Goal: Transaction & Acquisition: Purchase product/service

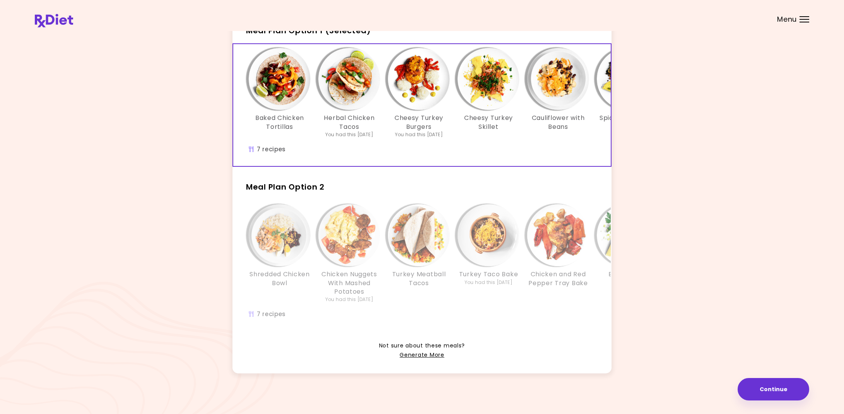
scroll to position [49, 0]
click at [413, 353] on link "Generate More" at bounding box center [421, 355] width 44 height 9
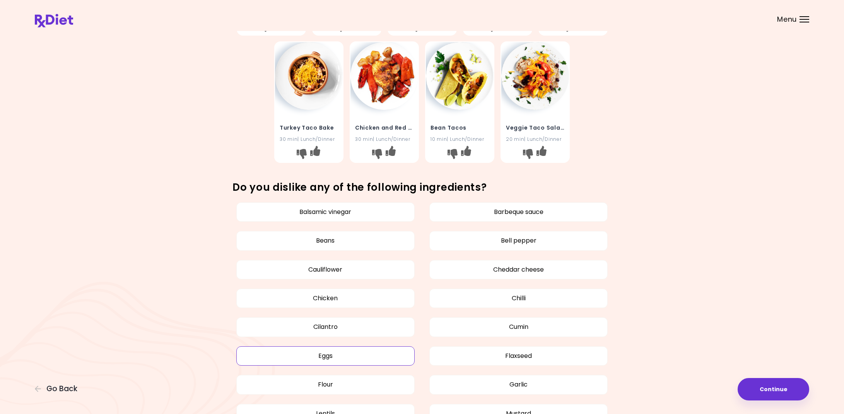
scroll to position [274, 0]
click at [365, 325] on button "Cilantro" at bounding box center [325, 325] width 178 height 19
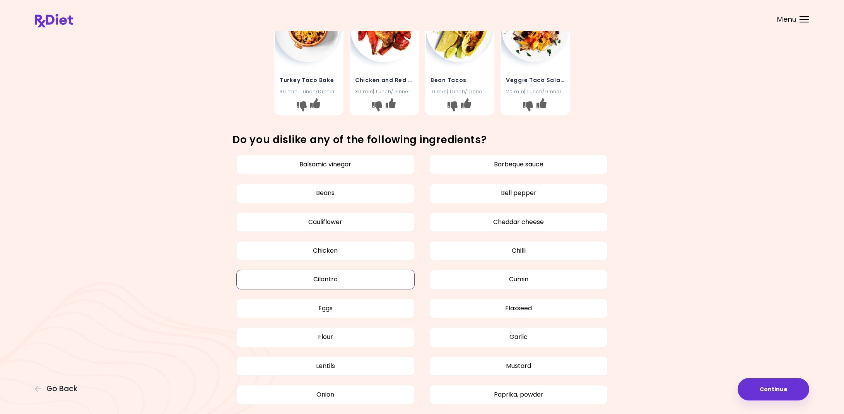
scroll to position [322, 0]
click at [364, 365] on button "Lentils" at bounding box center [325, 364] width 178 height 19
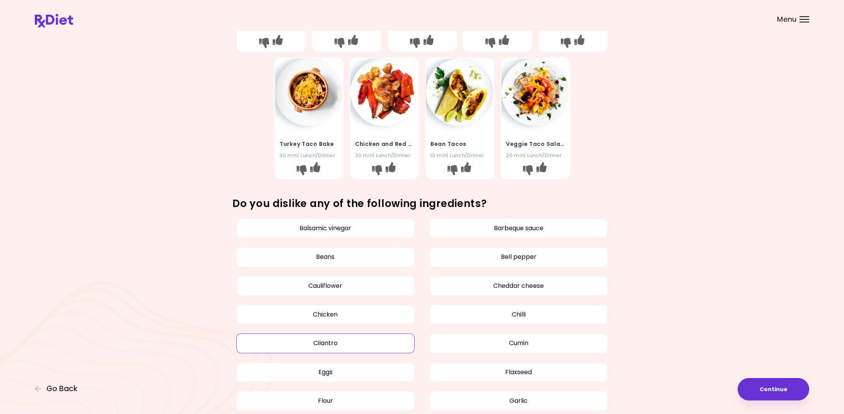
scroll to position [255, 0]
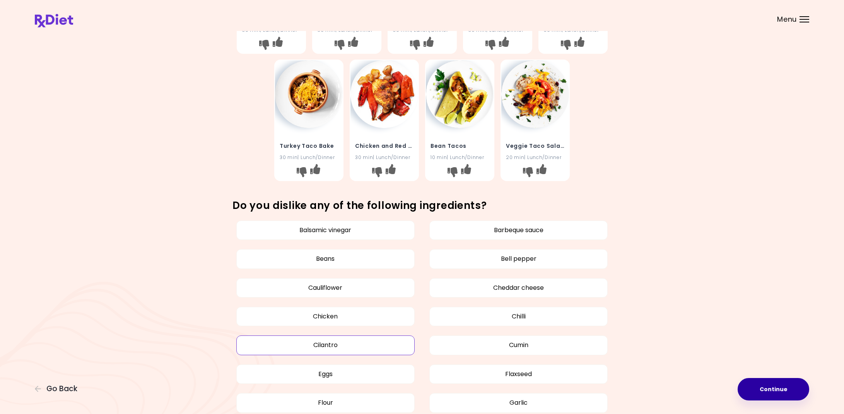
click at [764, 386] on button "Continue" at bounding box center [773, 389] width 72 height 22
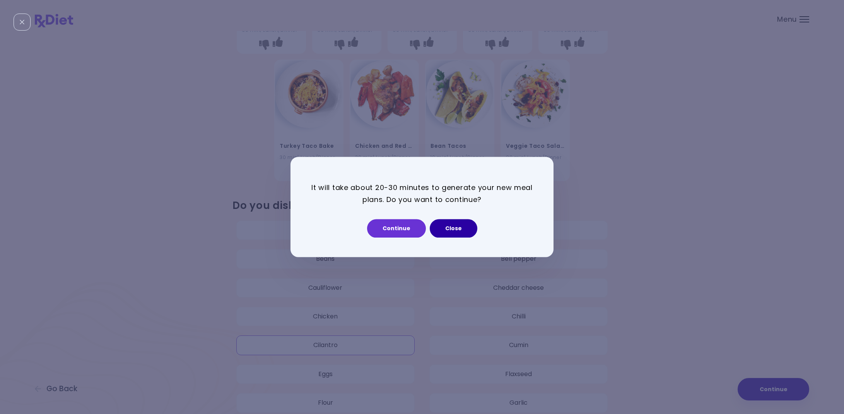
click at [458, 232] on button "Close" at bounding box center [454, 228] width 48 height 19
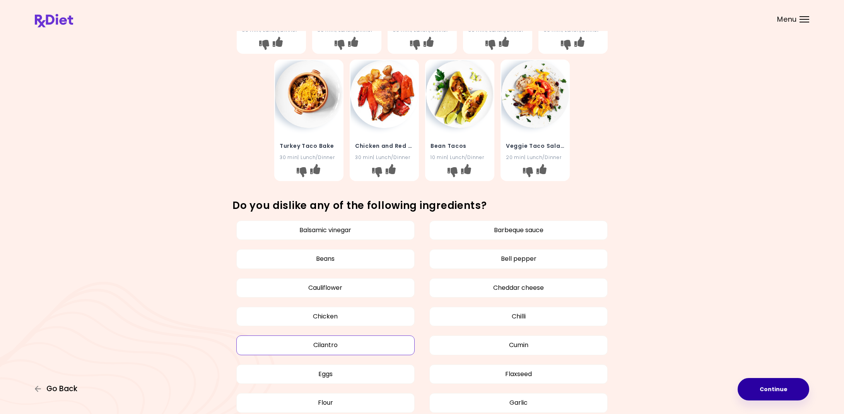
click at [60, 388] on span "Go Back" at bounding box center [61, 388] width 31 height 9
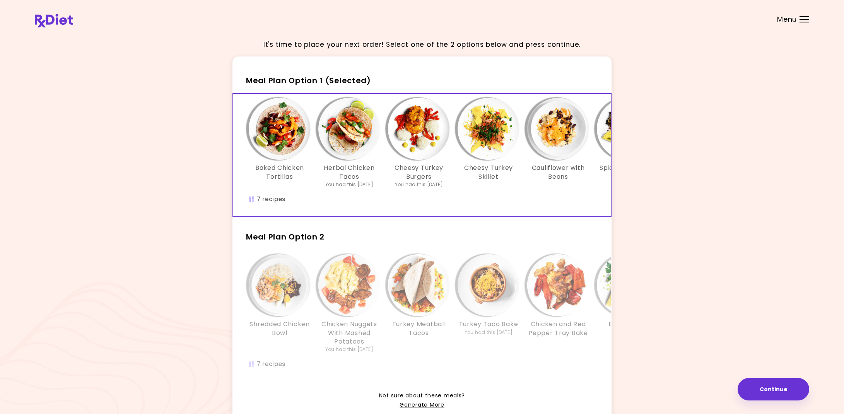
click at [610, 146] on img "Info - Spicy Cauliflower Tacos - Meal Plan Option 1 (Selected)" at bounding box center [628, 129] width 62 height 62
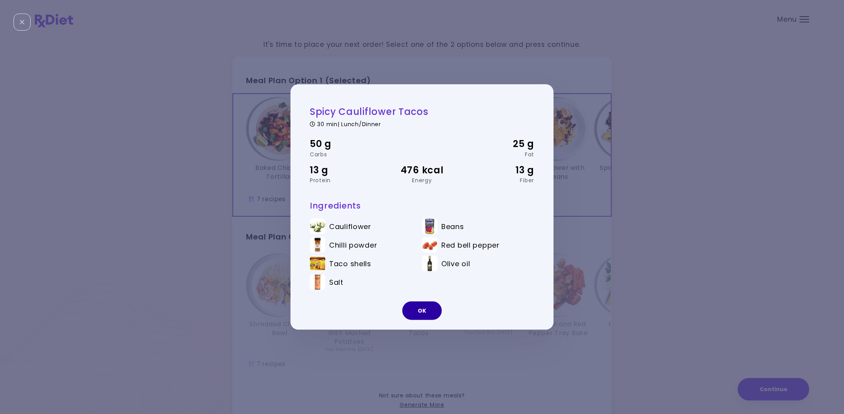
click at [421, 309] on button "OK" at bounding box center [421, 310] width 39 height 19
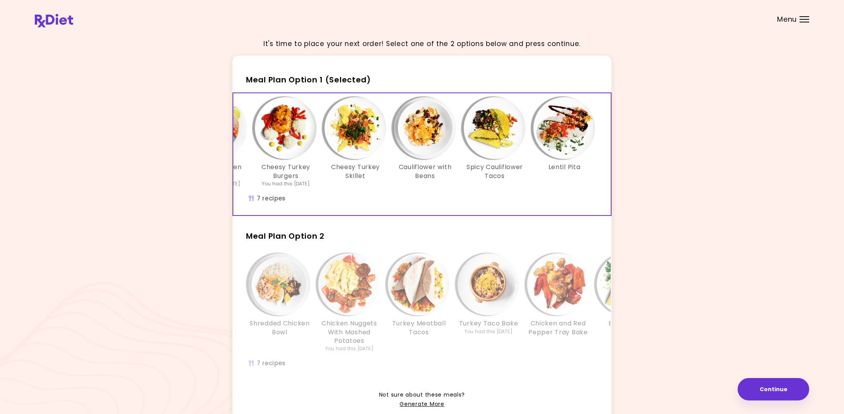
scroll to position [2, 0]
click at [578, 364] on div "Shredded Chicken Bowl Chicken Nuggets With Mashed Potatoes You had this 19 days…" at bounding box center [488, 314] width 510 height 130
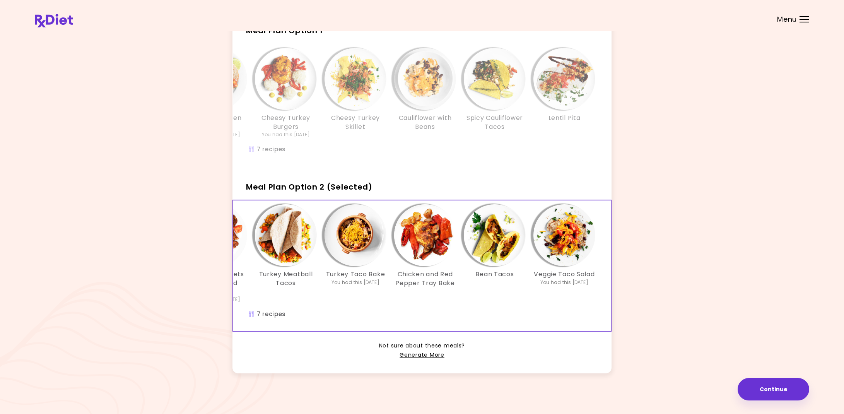
scroll to position [49, 0]
click at [415, 352] on link "Generate More" at bounding box center [421, 355] width 44 height 9
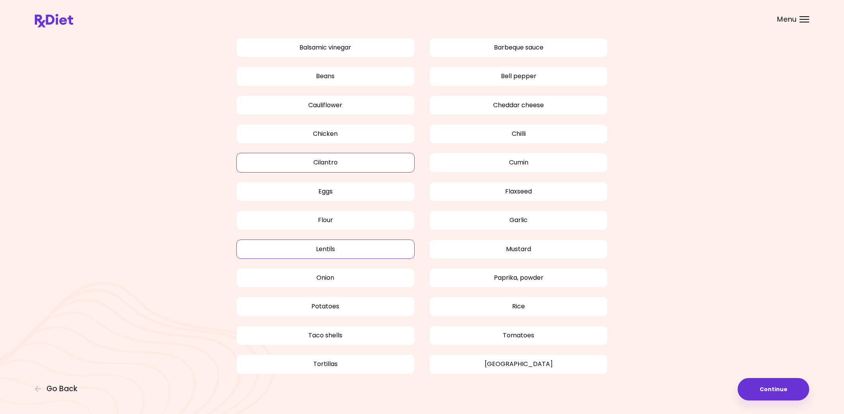
scroll to position [440, 0]
click at [801, 19] on div "Menu" at bounding box center [804, 19] width 10 height 6
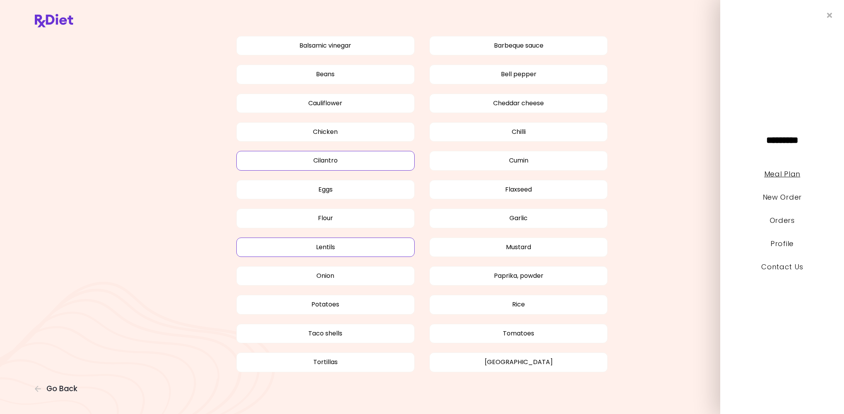
click at [787, 175] on link "Meal Plan" at bounding box center [782, 174] width 36 height 10
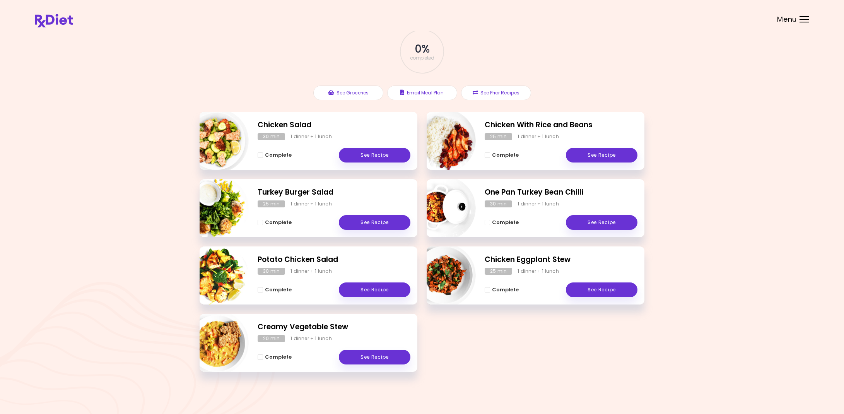
scroll to position [43, 0]
click at [804, 20] on div "Menu" at bounding box center [804, 19] width 10 height 6
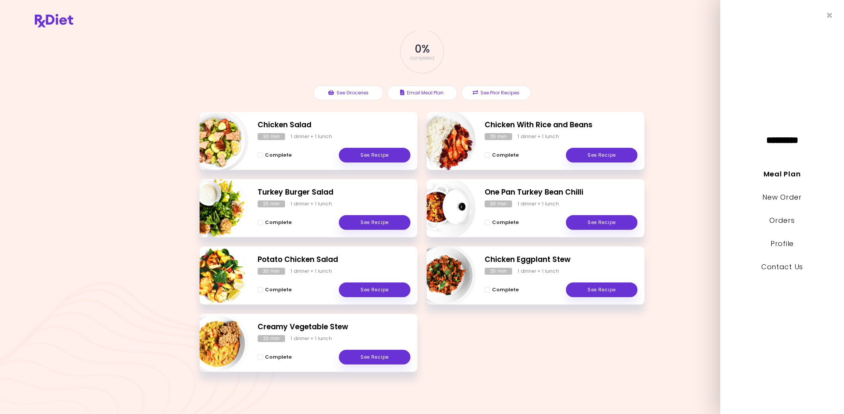
scroll to position [42, 0]
click at [783, 198] on link "New Order" at bounding box center [781, 197] width 39 height 10
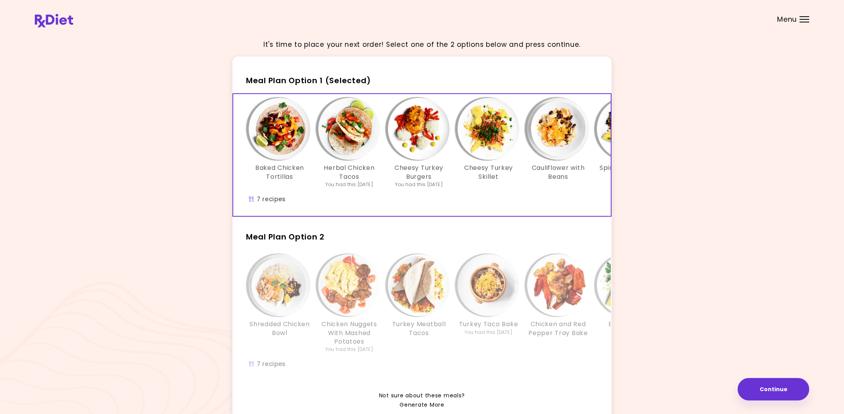
click at [413, 403] on link "Generate More" at bounding box center [421, 404] width 44 height 9
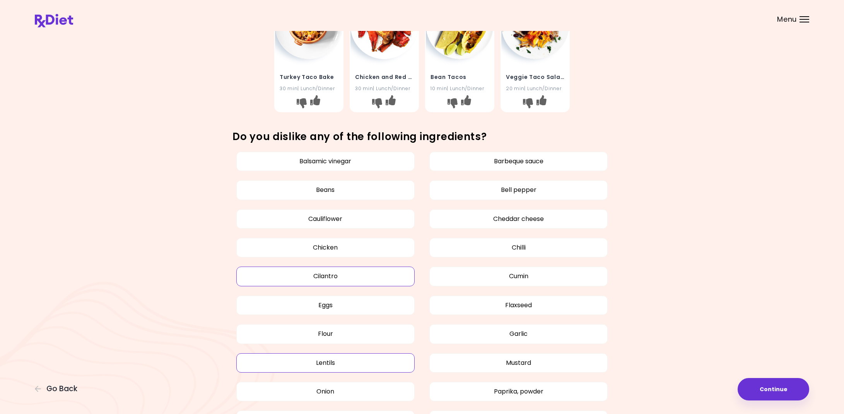
scroll to position [325, 0]
click at [688, 368] on div "Balsamic vinegar Barbeque sauce Beans Bell pepper Cauliflower Cheddar cheese Ch…" at bounding box center [422, 323] width 774 height 355
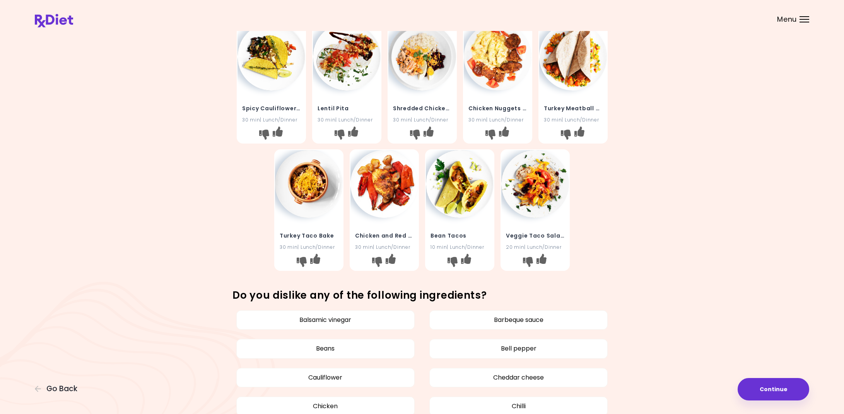
scroll to position [166, 0]
click at [316, 258] on icon "I like this recipe" at bounding box center [315, 258] width 10 height 10
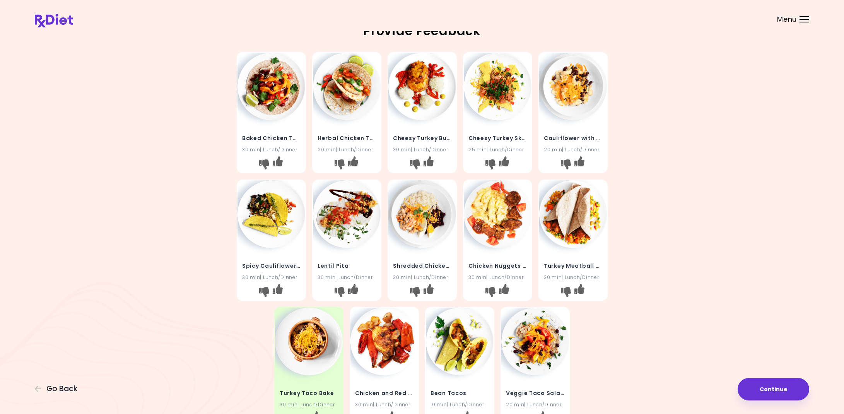
scroll to position [7, 0]
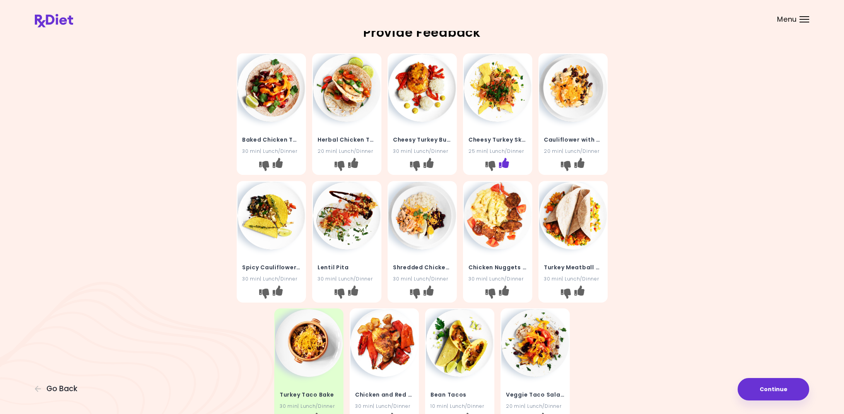
click at [506, 160] on icon "I like this recipe" at bounding box center [503, 163] width 10 height 10
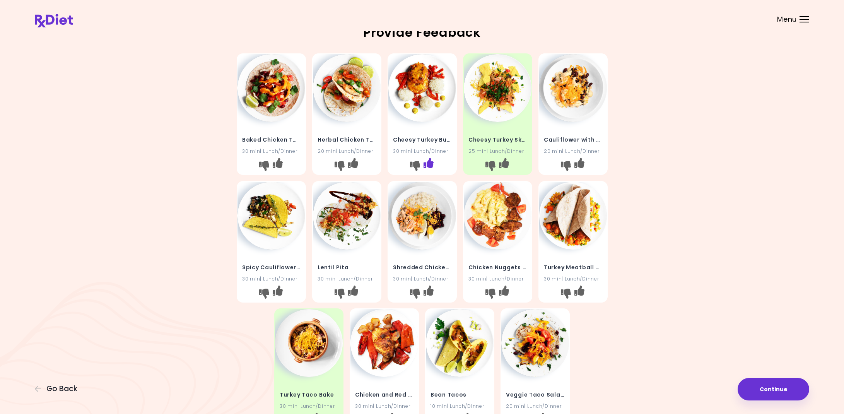
click at [428, 161] on icon "I like this recipe" at bounding box center [428, 163] width 10 height 10
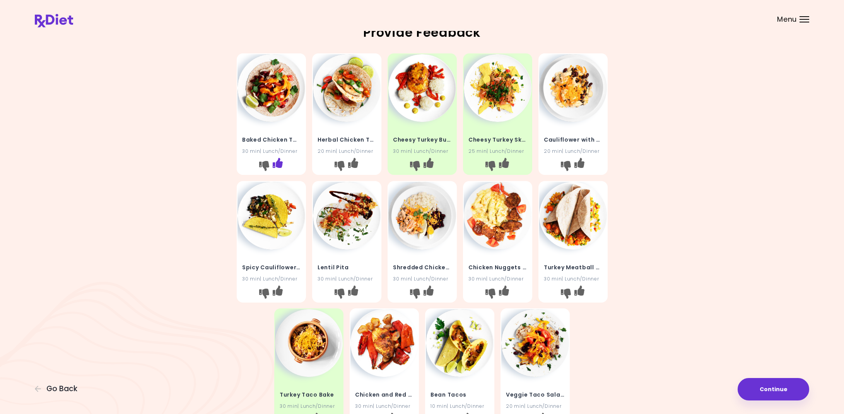
click at [278, 162] on icon "I like this recipe" at bounding box center [277, 163] width 10 height 10
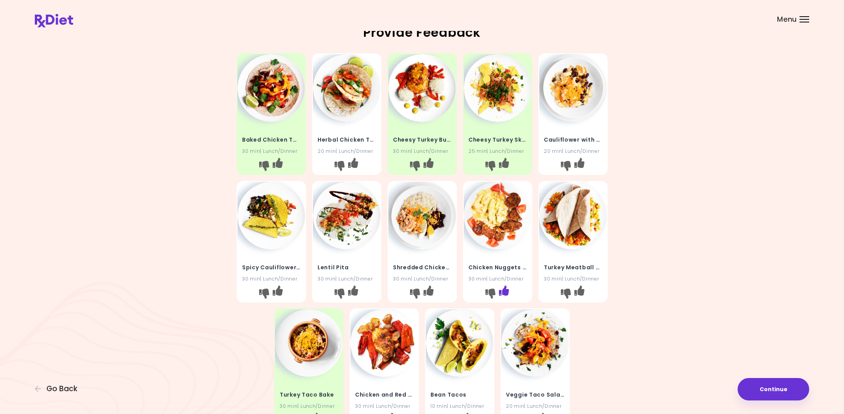
click at [507, 288] on icon "I like this recipe" at bounding box center [503, 290] width 10 height 10
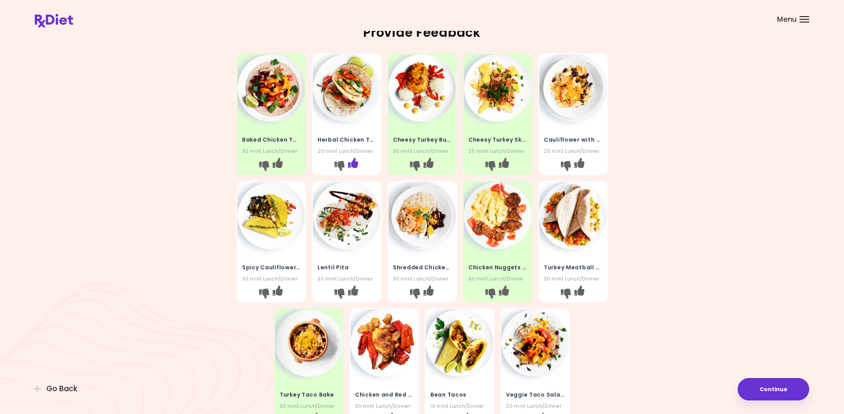
click at [354, 159] on icon "I like this recipe" at bounding box center [353, 163] width 10 height 10
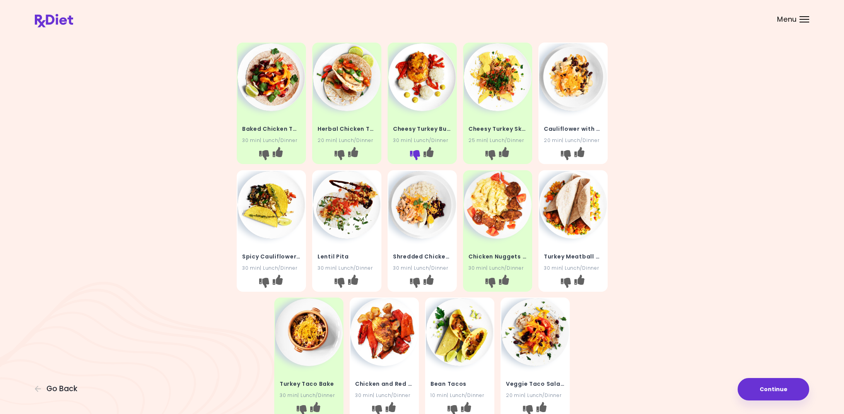
scroll to position [17, 0]
click at [582, 149] on icon "I like this recipe" at bounding box center [579, 152] width 10 height 10
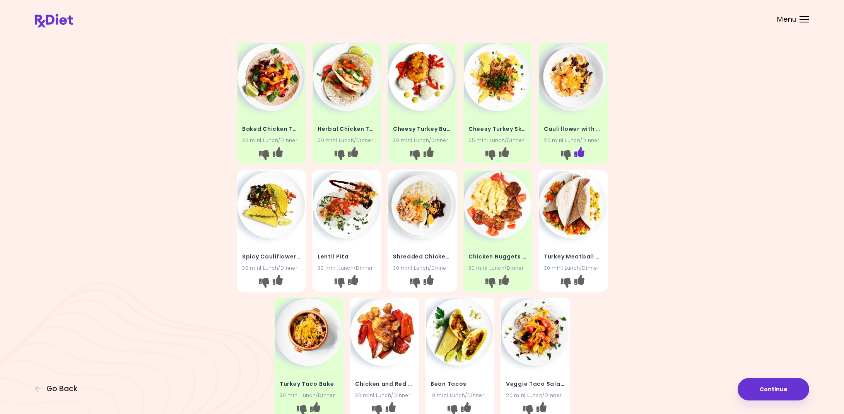
scroll to position [17, 0]
click at [769, 387] on button "Continue" at bounding box center [773, 389] width 72 height 22
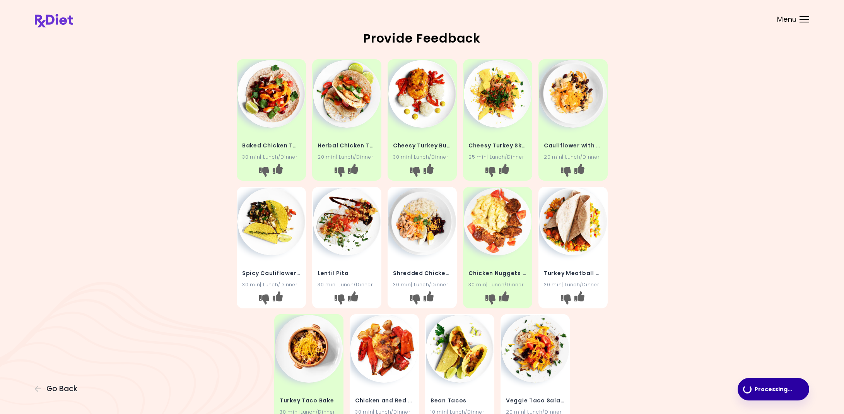
scroll to position [0, 0]
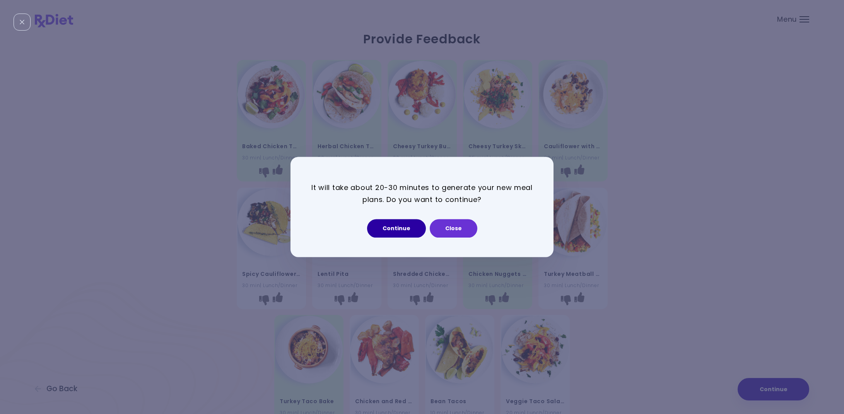
click at [403, 227] on button "Continue" at bounding box center [396, 228] width 59 height 19
select select "*"
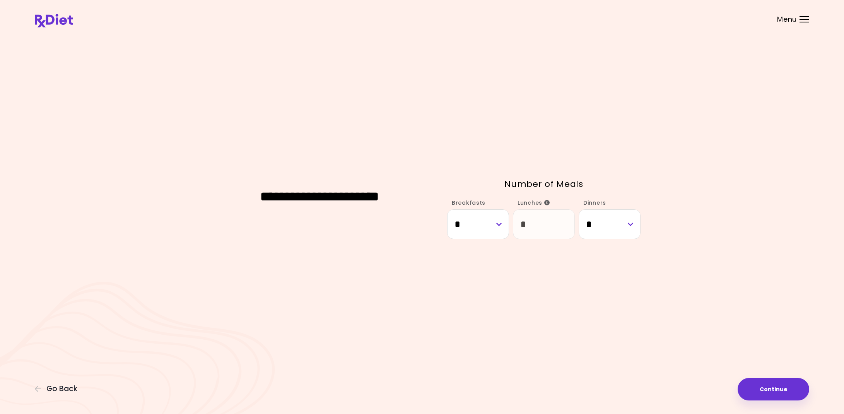
scroll to position [0, 0]
click at [796, 392] on button "Continue" at bounding box center [773, 389] width 72 height 22
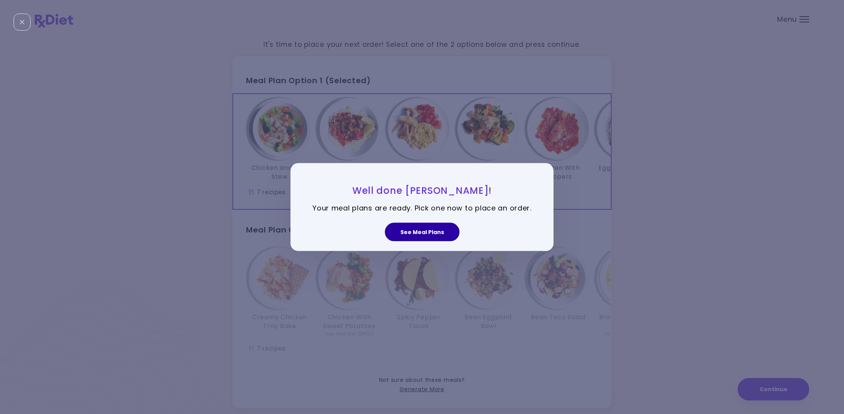
click at [418, 232] on button "See Meal Plans" at bounding box center [422, 231] width 75 height 19
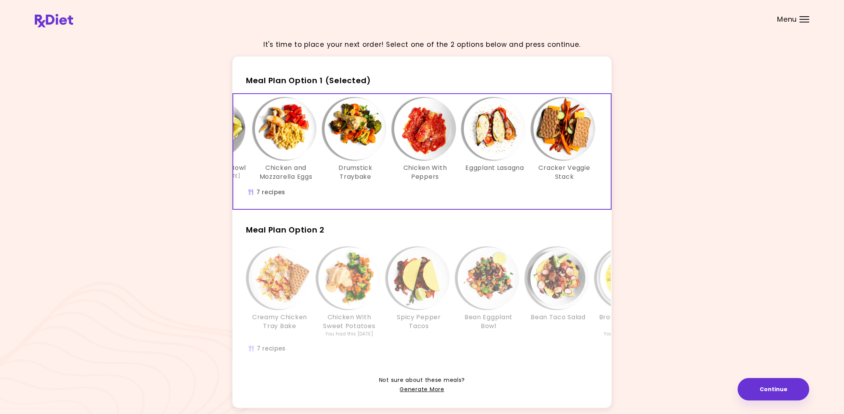
scroll to position [0, 133]
click at [587, 234] on h2 "Meal Plan Option 2" at bounding box center [421, 226] width 379 height 20
click at [287, 228] on span "Meal Plan Option 2" at bounding box center [285, 229] width 78 height 11
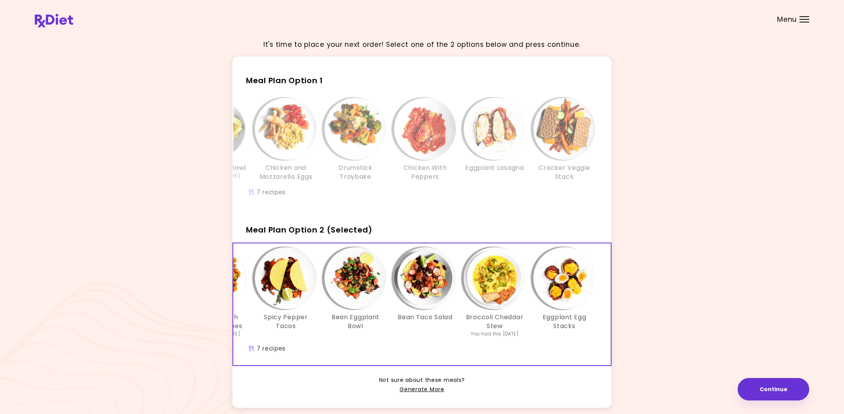
click at [301, 77] on span "Meal Plan Option 1" at bounding box center [284, 80] width 77 height 11
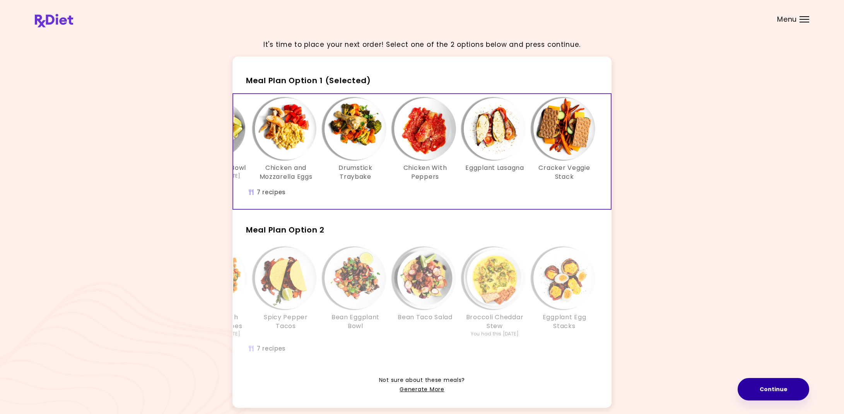
click at [792, 392] on button "Continue" at bounding box center [773, 389] width 72 height 22
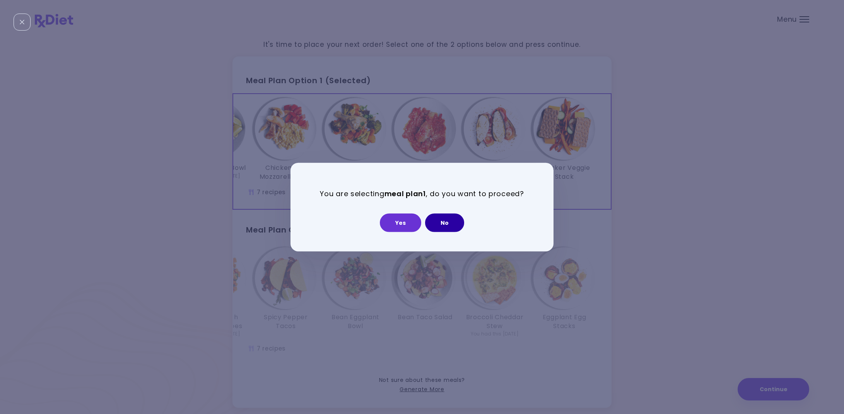
click at [449, 221] on button "No" at bounding box center [444, 222] width 39 height 19
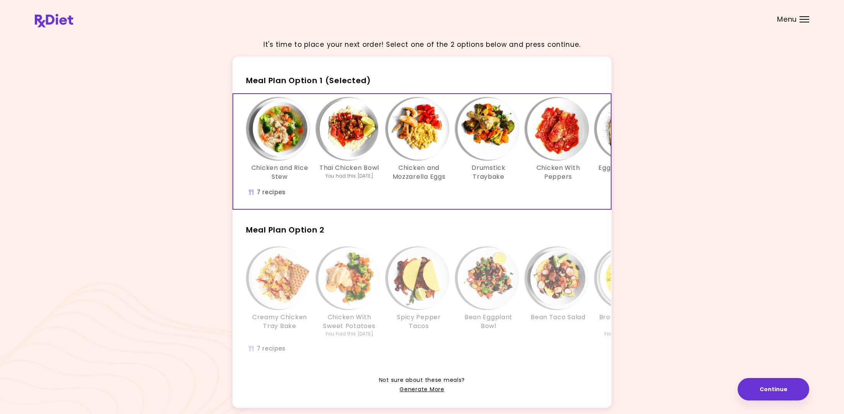
click at [795, 18] on span "Menu" at bounding box center [787, 19] width 20 height 7
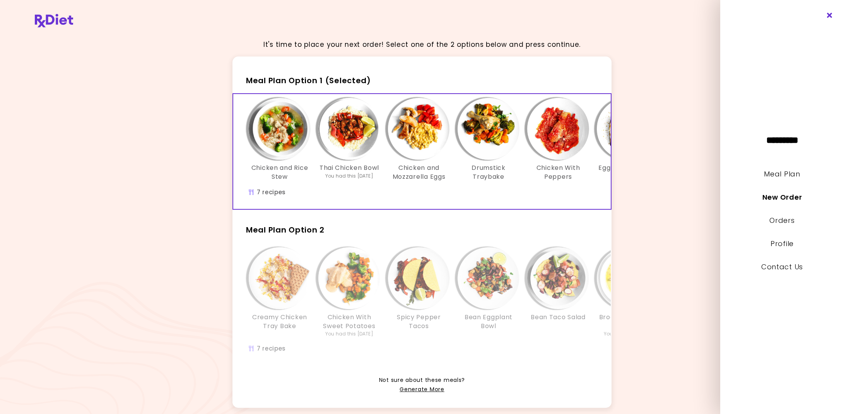
click at [830, 14] on icon "Close" at bounding box center [829, 15] width 7 height 5
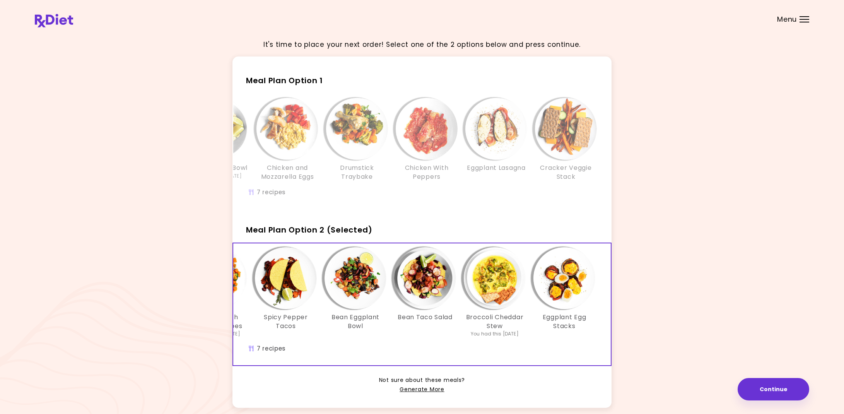
scroll to position [0, 0]
click at [804, 20] on div "Menu" at bounding box center [804, 19] width 10 height 6
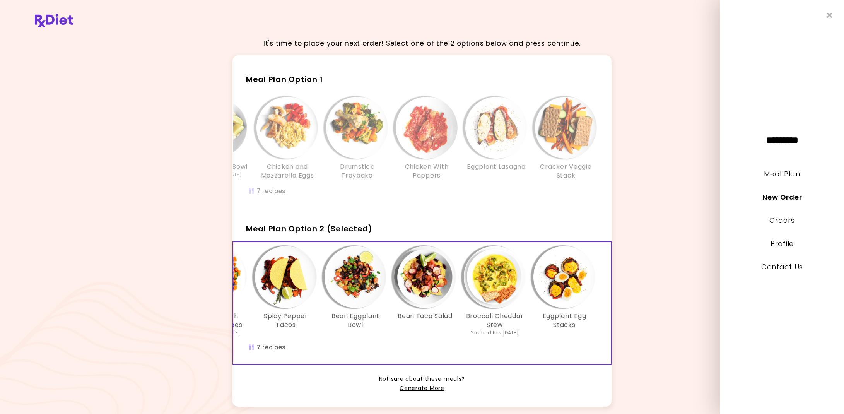
scroll to position [2, 0]
click at [778, 221] on link "Orders" at bounding box center [781, 220] width 25 height 10
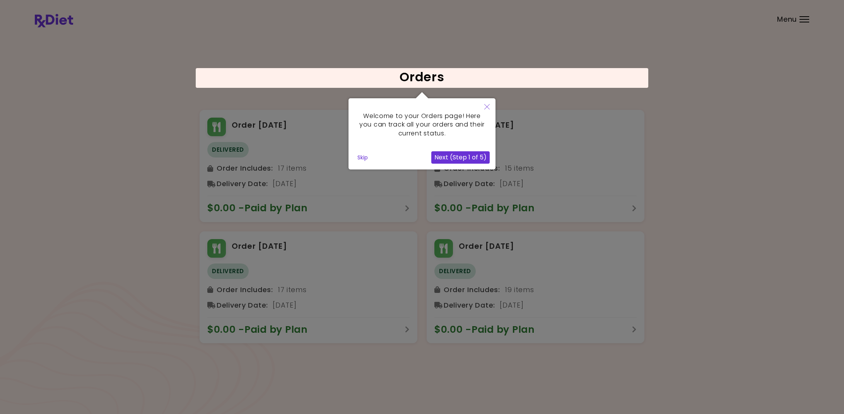
click at [468, 157] on button "Next (Step 1 of 5)" at bounding box center [460, 157] width 58 height 12
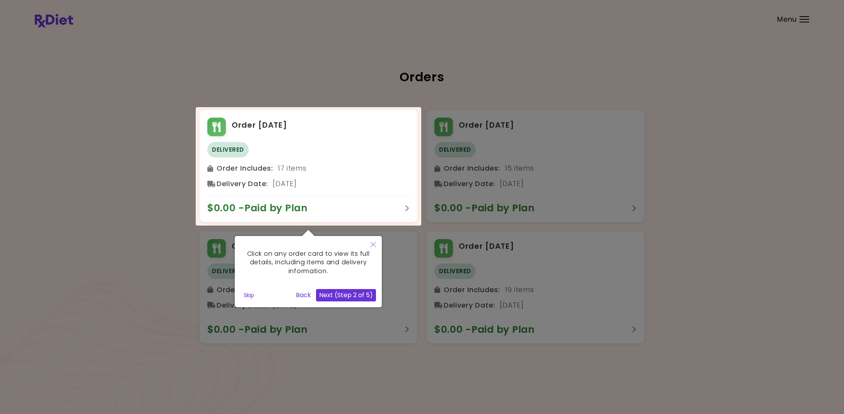
click at [246, 292] on button "Skip" at bounding box center [249, 295] width 17 height 12
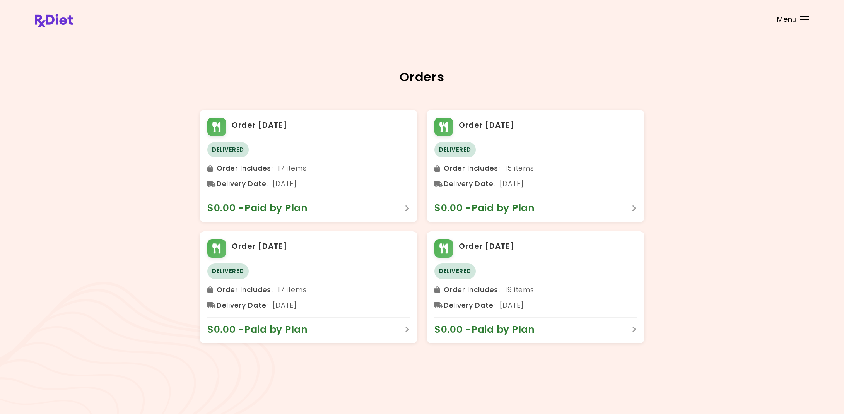
click at [806, 19] on div at bounding box center [804, 19] width 10 height 1
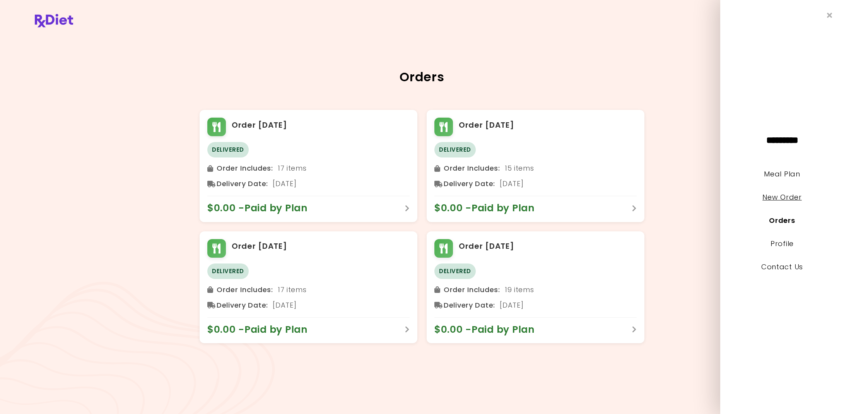
click at [788, 193] on link "New Order" at bounding box center [781, 197] width 39 height 10
